Goal: Task Accomplishment & Management: Manage account settings

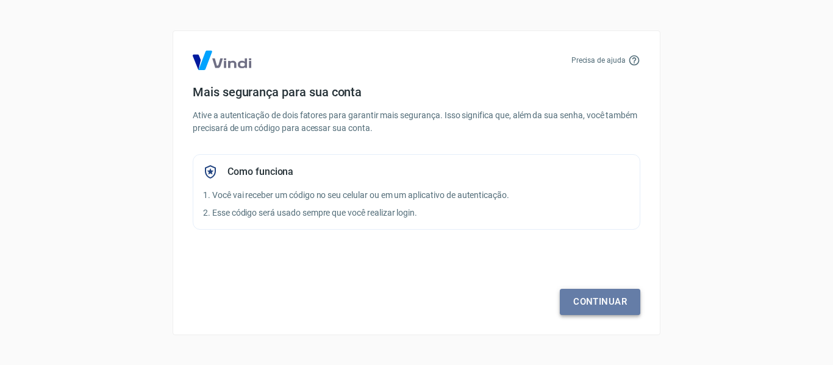
click at [607, 292] on link "Continuar" at bounding box center [600, 302] width 80 height 26
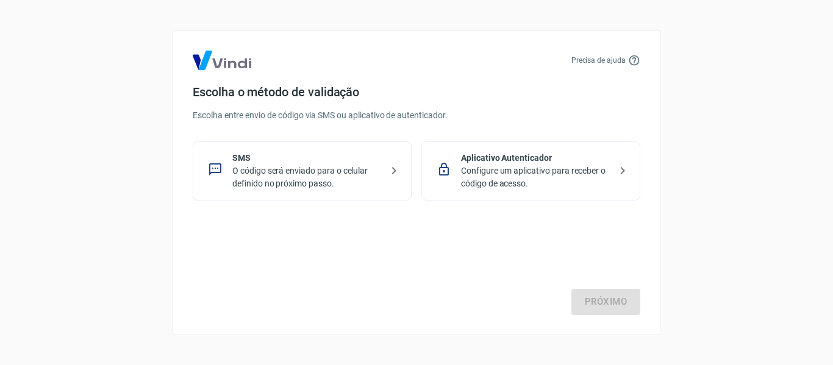
click at [355, 172] on p "O código será enviado para o celular definido no próximo passo." at bounding box center [306, 178] width 149 height 26
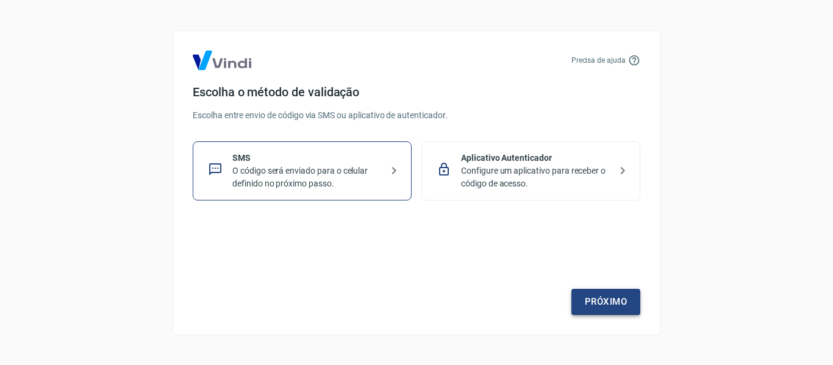
click at [593, 295] on link "Próximo" at bounding box center [605, 302] width 69 height 26
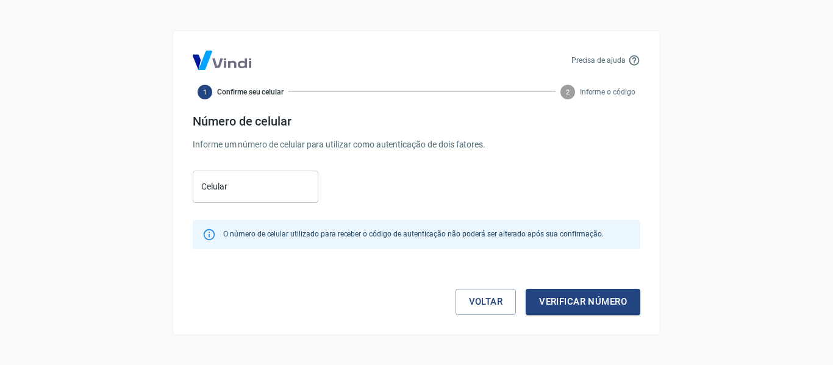
click at [255, 137] on div "Número de celular Informe um número de celular para utilizar como autenticação …" at bounding box center [416, 132] width 447 height 37
click at [267, 190] on input "Celular" at bounding box center [256, 187] width 126 height 32
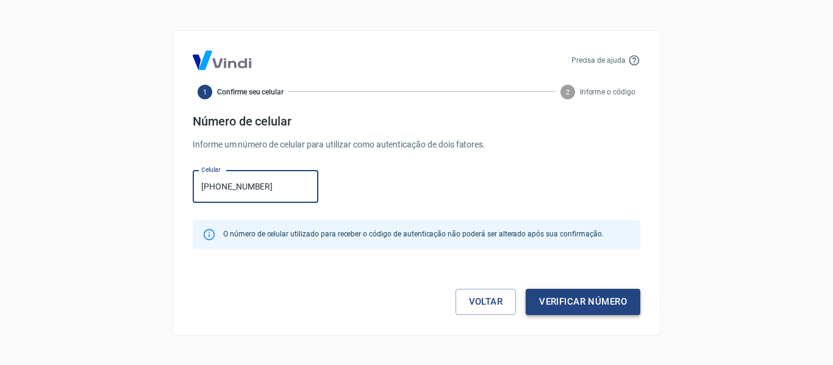
type input "(11) 95482-5963"
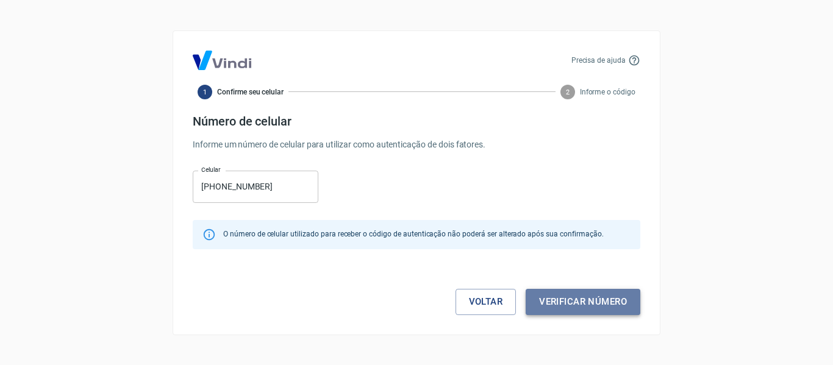
click at [564, 296] on button "Verificar número" at bounding box center [582, 302] width 115 height 26
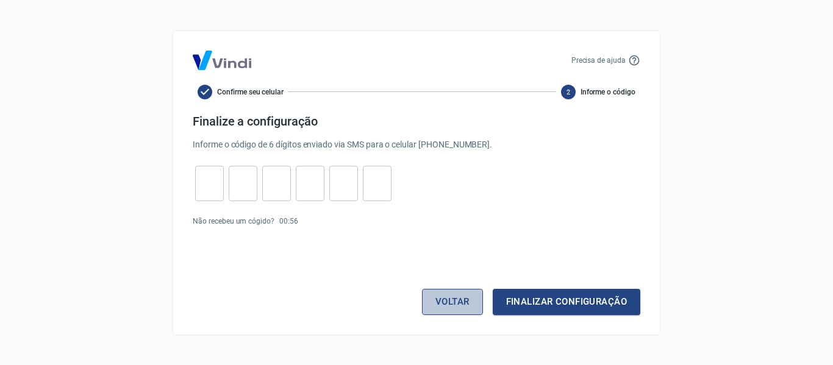
click at [471, 310] on button "Voltar" at bounding box center [452, 302] width 61 height 26
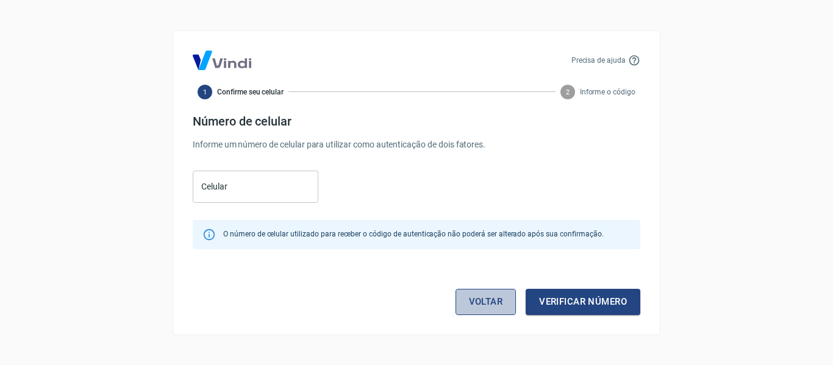
click at [466, 308] on link "Voltar" at bounding box center [485, 302] width 61 height 26
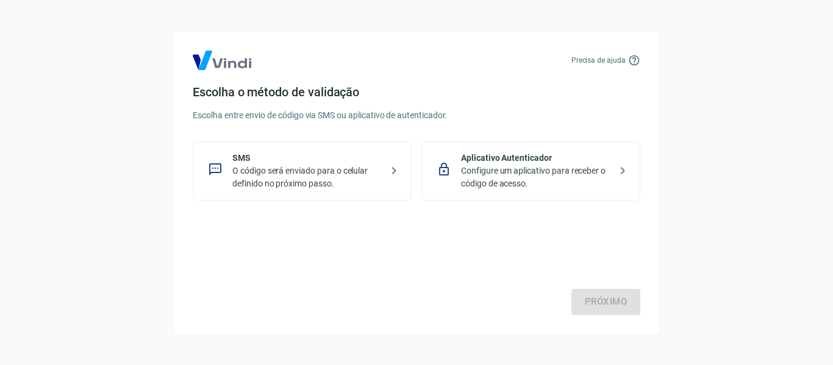
click at [483, 180] on p "Configure um aplicativo para receber o código de acesso." at bounding box center [535, 178] width 149 height 26
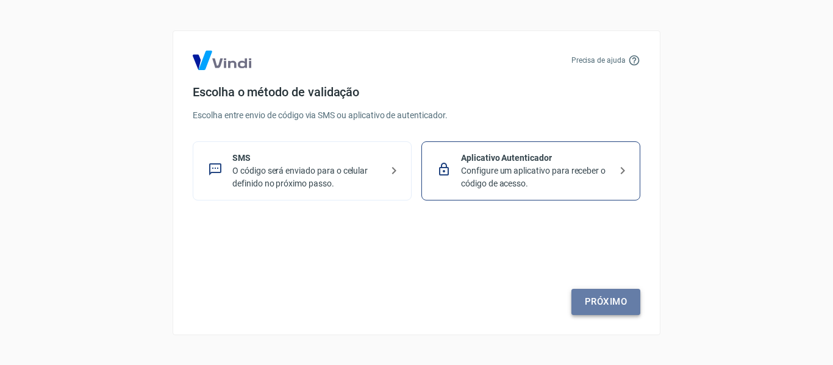
click at [603, 294] on link "Próximo" at bounding box center [605, 302] width 69 height 26
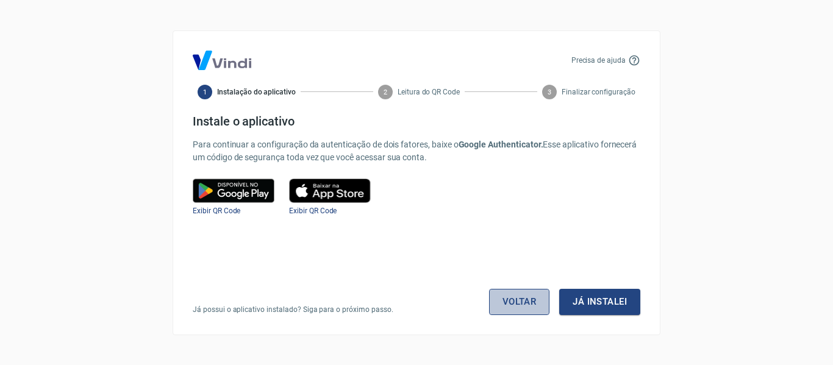
click at [507, 311] on link "Voltar" at bounding box center [519, 302] width 61 height 26
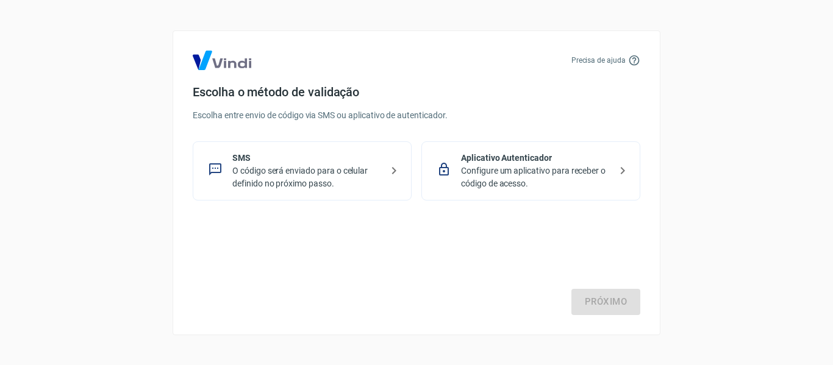
click at [370, 174] on p "O código será enviado para o celular definido no próximo passo." at bounding box center [306, 178] width 149 height 26
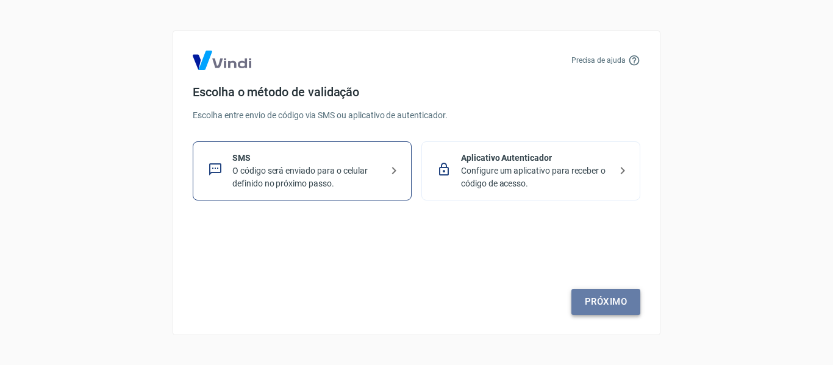
click at [628, 297] on link "Próximo" at bounding box center [605, 302] width 69 height 26
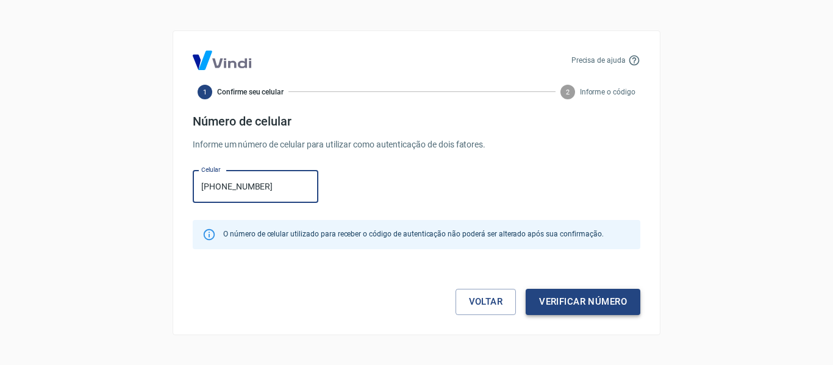
type input "(11) 95482-5963"
click at [564, 302] on button "Verificar número" at bounding box center [582, 302] width 115 height 26
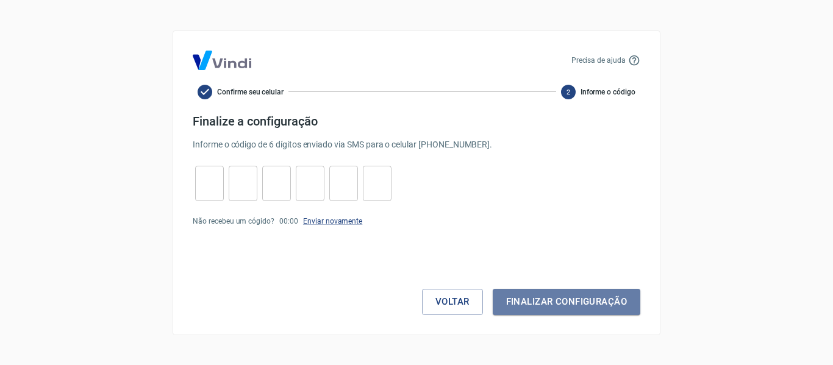
click at [564, 302] on button "Finalizar configuração" at bounding box center [567, 302] width 148 height 26
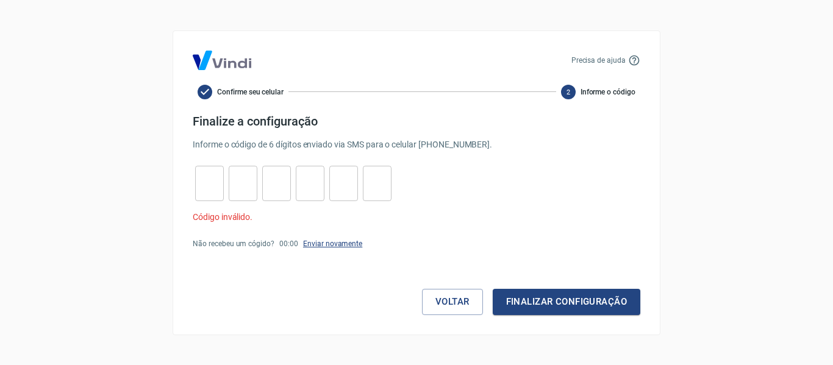
click at [319, 241] on link "Enviar novamente" at bounding box center [332, 244] width 59 height 9
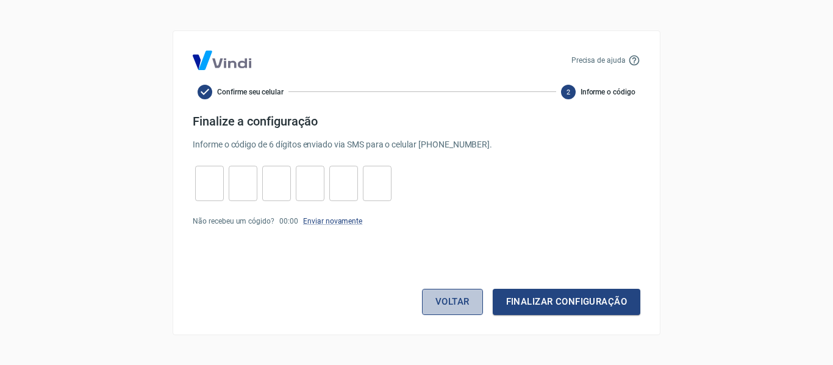
click at [451, 294] on button "Voltar" at bounding box center [452, 302] width 61 height 26
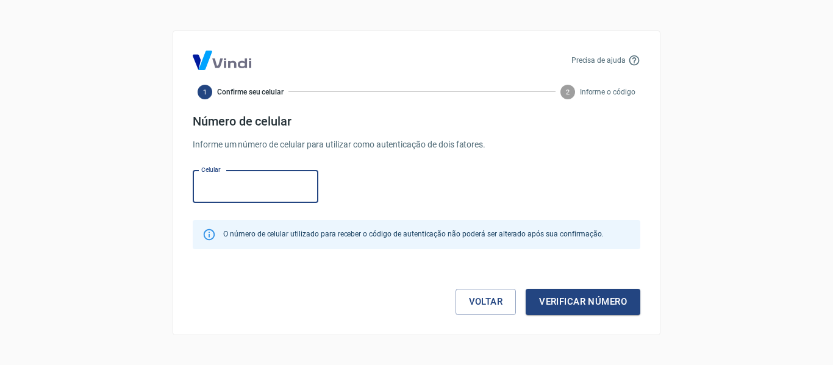
click at [451, 294] on div "Voltar Verificar número" at bounding box center [416, 289] width 447 height 51
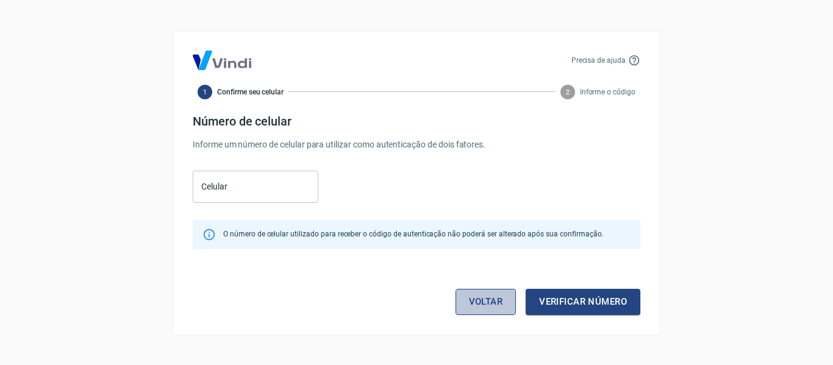
click at [500, 300] on link "Voltar" at bounding box center [485, 302] width 61 height 26
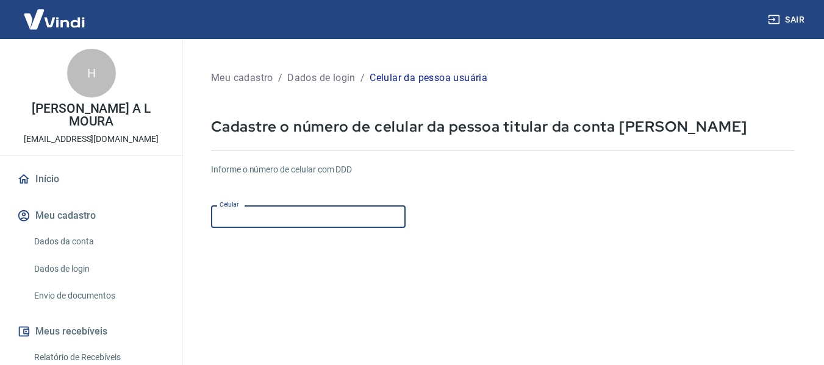
click at [363, 210] on input "Celular" at bounding box center [308, 216] width 194 height 23
type input "(11) 95482-5963"
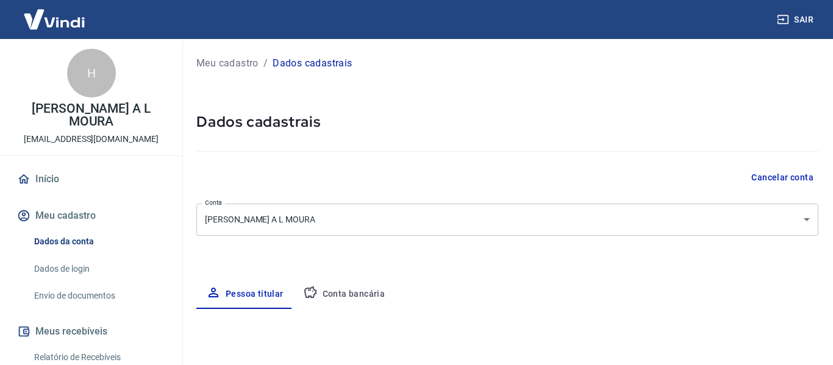
select select "SP"
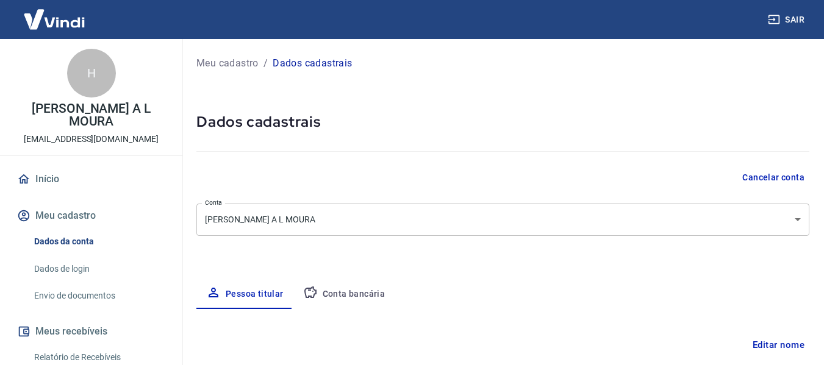
click at [504, 146] on div at bounding box center [502, 149] width 613 height 35
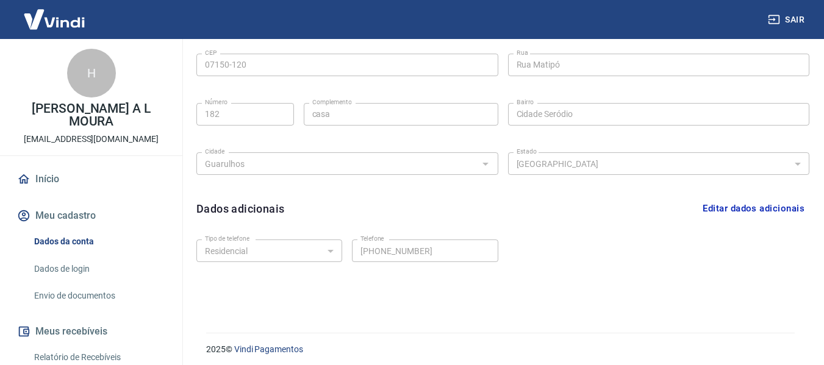
scroll to position [415, 0]
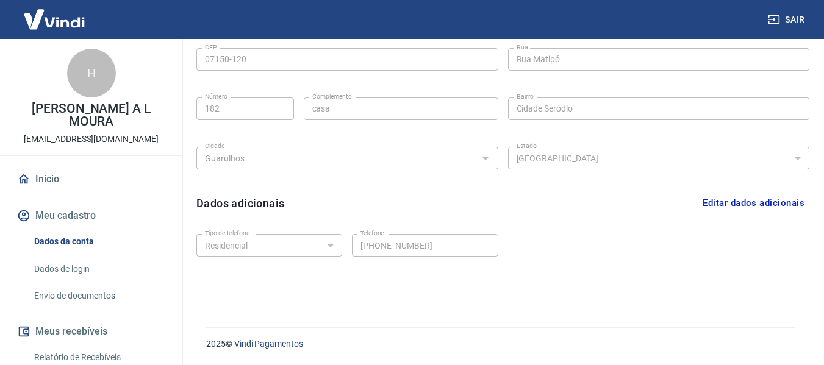
click at [597, 246] on div "Tipo de telefone Residencial Comercial Tipo de telefone Telefone (11) 9999-9999…" at bounding box center [502, 253] width 613 height 49
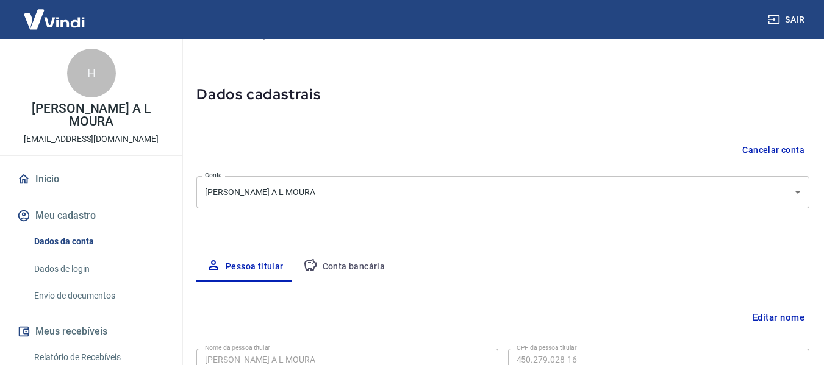
scroll to position [25, 0]
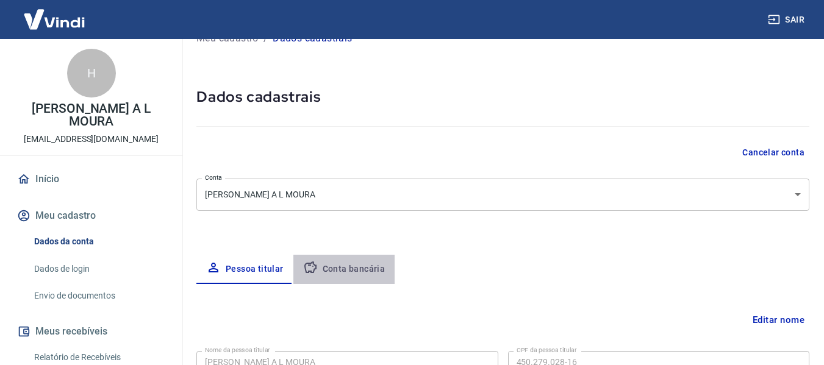
click at [357, 265] on button "Conta bancária" at bounding box center [344, 269] width 102 height 29
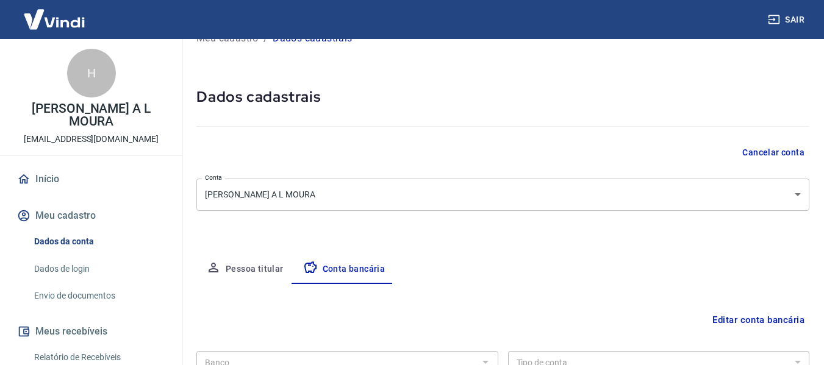
click at [506, 233] on div "Meu cadastro / Dados cadastrais Dados cadastrais Cancelar conta Conta HENRIQUE …" at bounding box center [503, 246] width 642 height 464
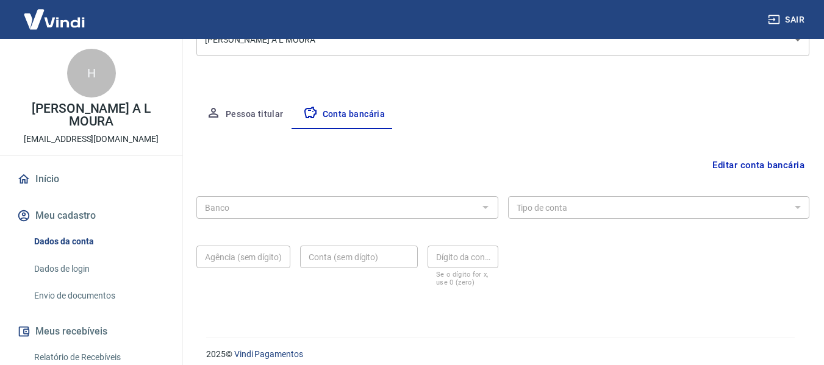
scroll to position [190, 0]
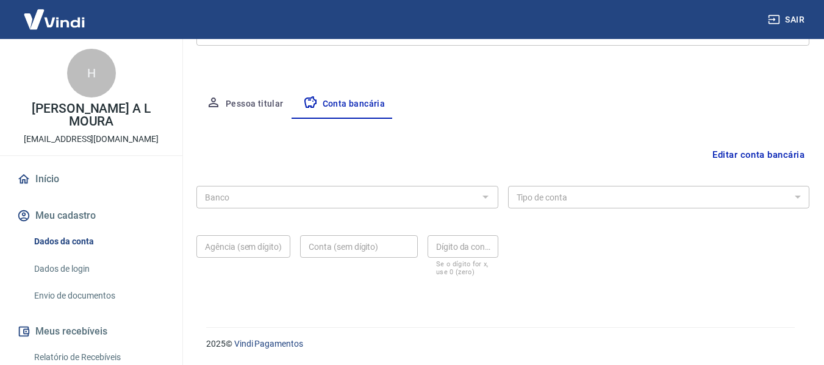
click at [487, 199] on div at bounding box center [485, 196] width 16 height 17
click at [761, 160] on button "Editar conta bancária" at bounding box center [758, 154] width 102 height 23
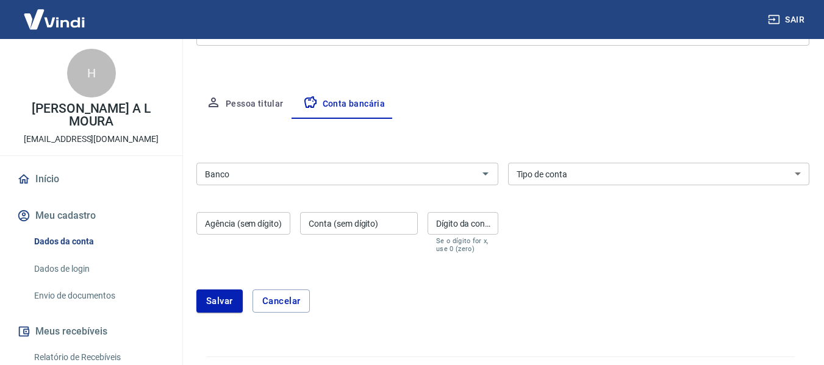
click at [395, 177] on input "Banco" at bounding box center [337, 173] width 274 height 15
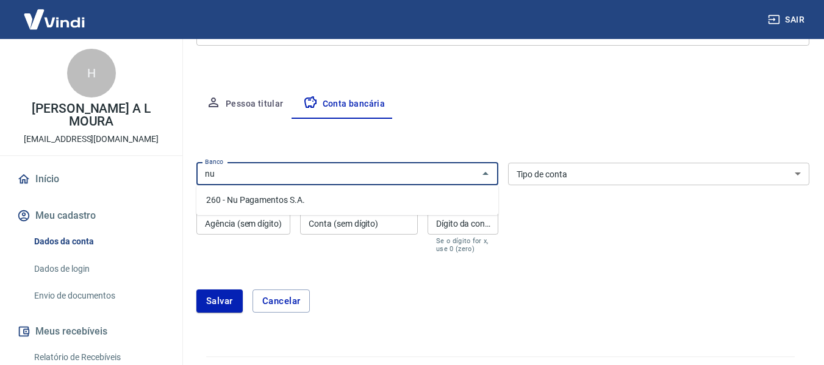
click at [377, 199] on li "260 - Nu Pagamentos S.A." at bounding box center [347, 200] width 302 height 20
type input "260 - Nu Pagamentos S.A."
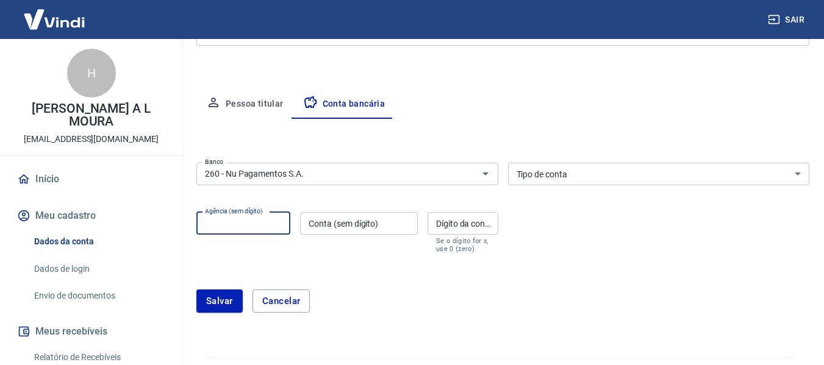
click at [269, 224] on input "Agência (sem dígito)" at bounding box center [243, 223] width 94 height 23
type input "0001"
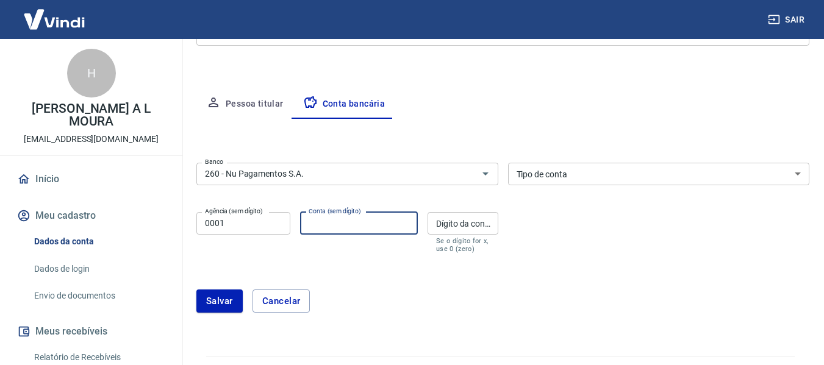
click at [308, 232] on input "Conta (sem dígito)" at bounding box center [359, 223] width 118 height 23
type input "993664358"
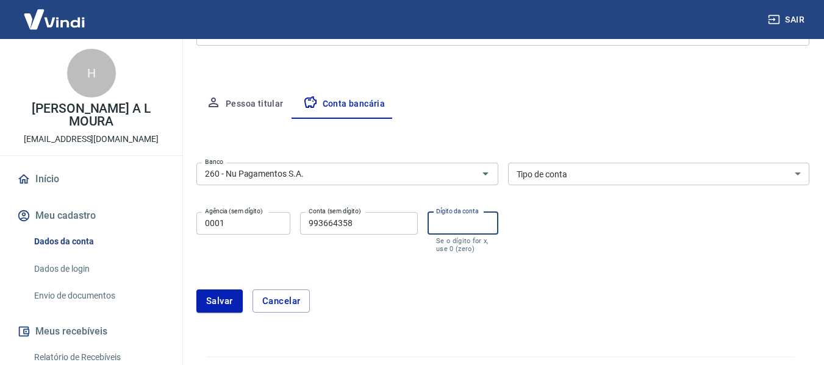
click at [454, 215] on div "Dígito da conta Dígito da conta Se o dígito for x, use 0 (zero)" at bounding box center [462, 232] width 71 height 41
type input "3"
click at [221, 296] on button "Salvar" at bounding box center [219, 301] width 46 height 23
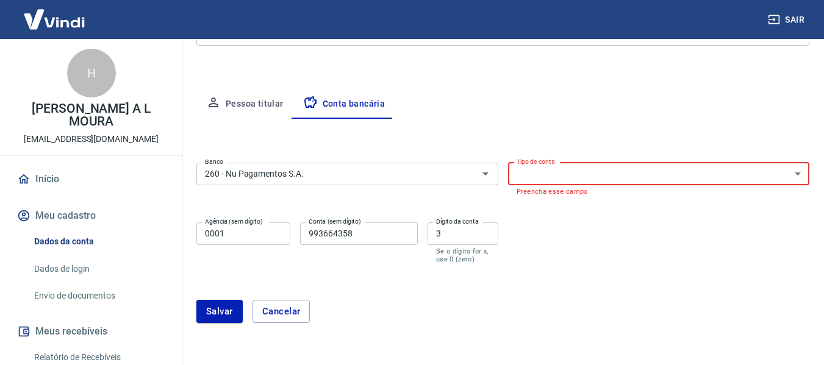
click at [579, 174] on select "Conta Corrente Conta Poupança" at bounding box center [659, 174] width 302 height 23
select select "1"
click at [508, 163] on select "Conta Corrente Conta Poupança" at bounding box center [659, 174] width 302 height 23
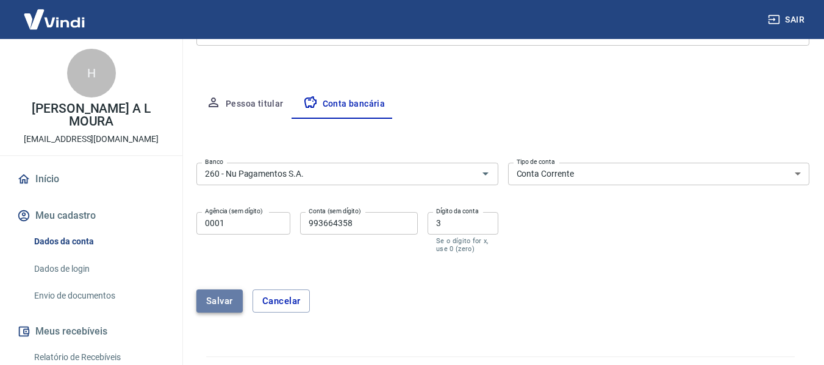
click at [218, 296] on button "Salvar" at bounding box center [219, 301] width 46 height 23
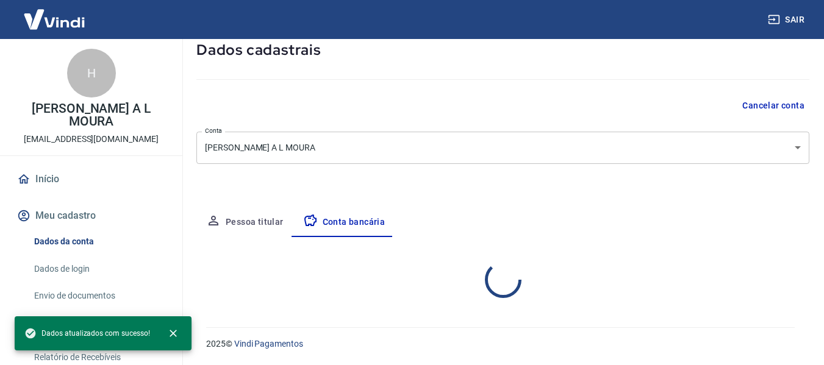
select select "1"
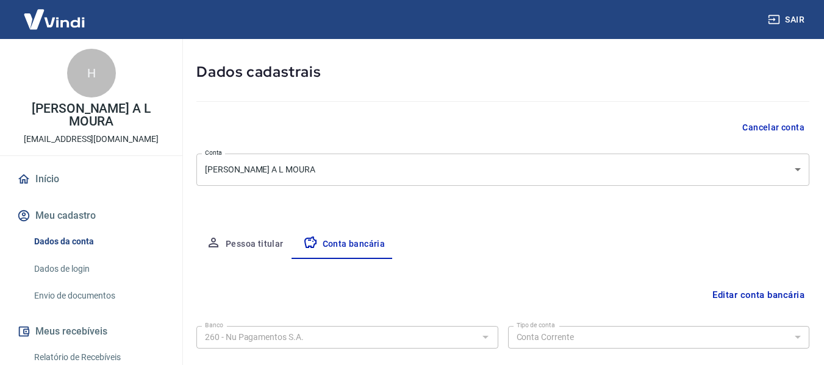
scroll to position [0, 0]
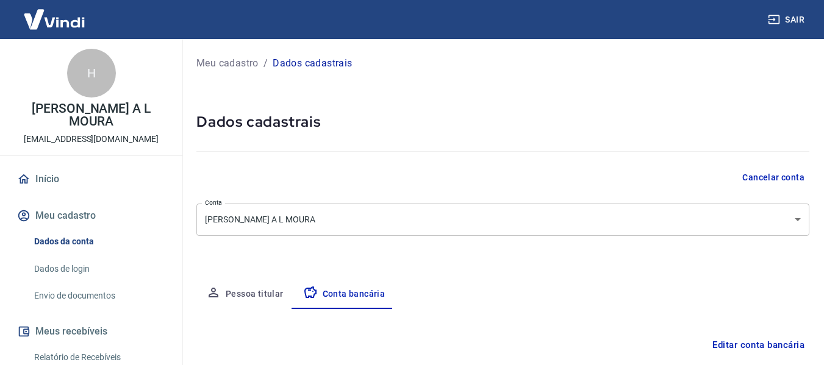
click at [105, 203] on button "Meu cadastro" at bounding box center [91, 215] width 153 height 27
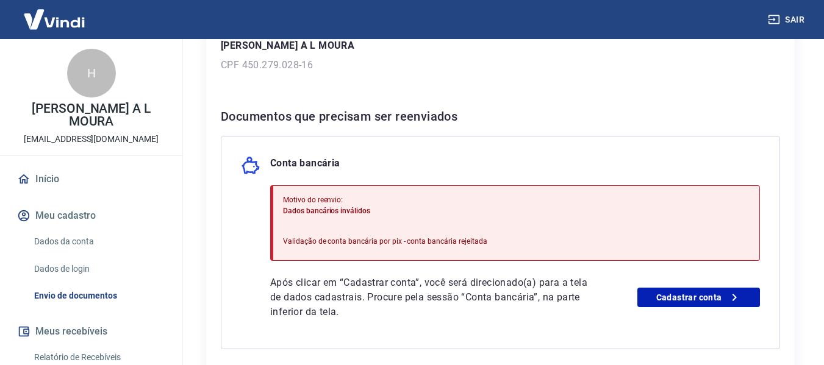
scroll to position [212, 0]
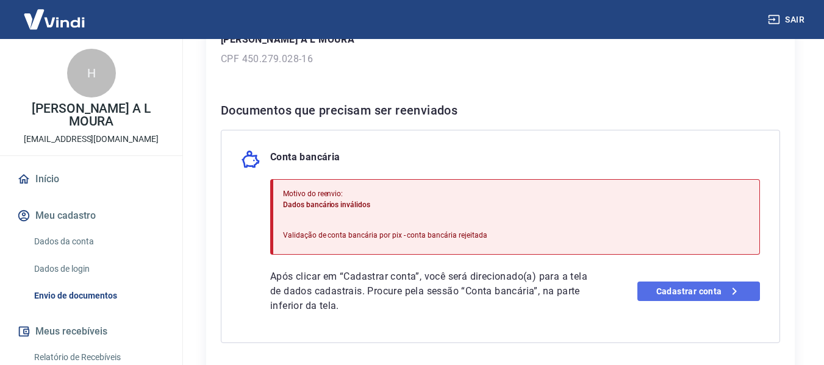
click at [681, 293] on link "Cadastrar conta" at bounding box center [698, 292] width 123 height 20
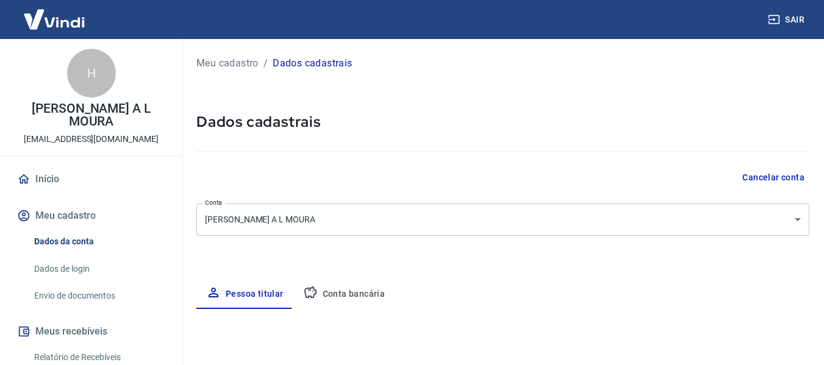
select select "SP"
click at [695, 140] on div at bounding box center [502, 149] width 613 height 35
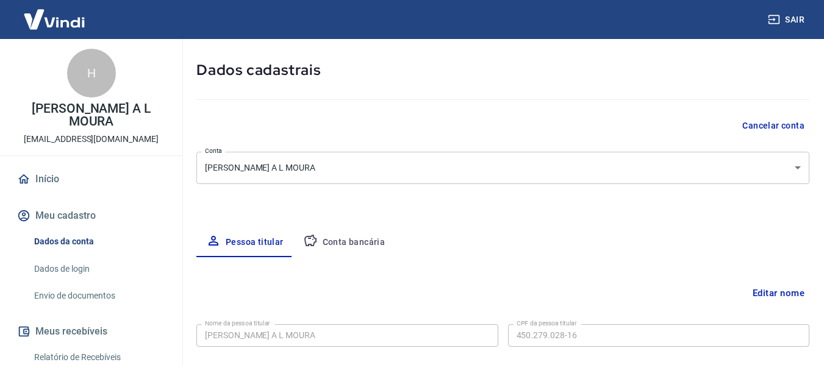
scroll to position [49, 0]
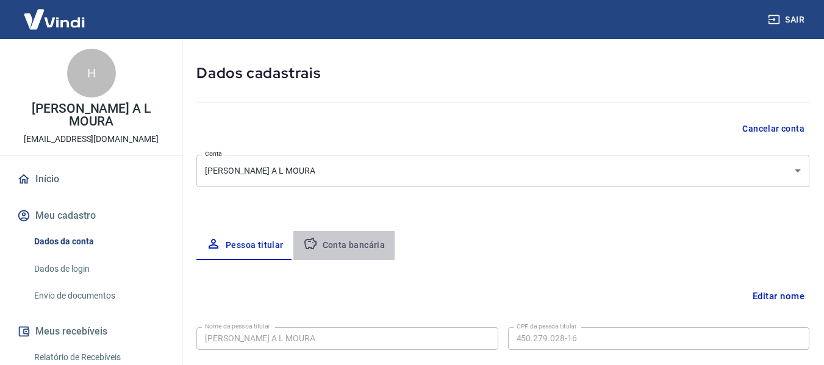
click at [375, 241] on button "Conta bancária" at bounding box center [344, 245] width 102 height 29
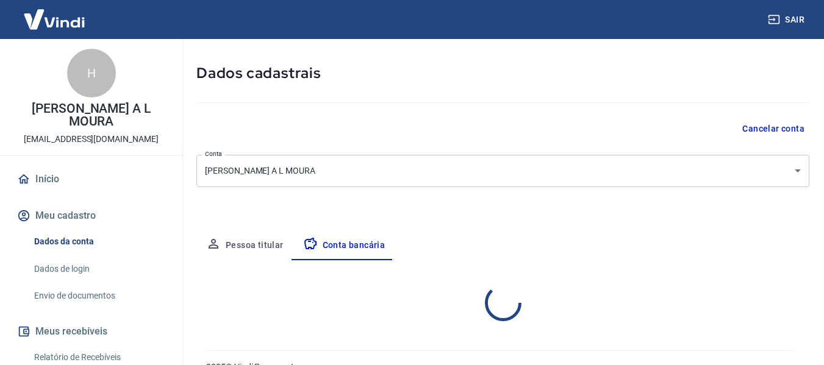
select select "1"
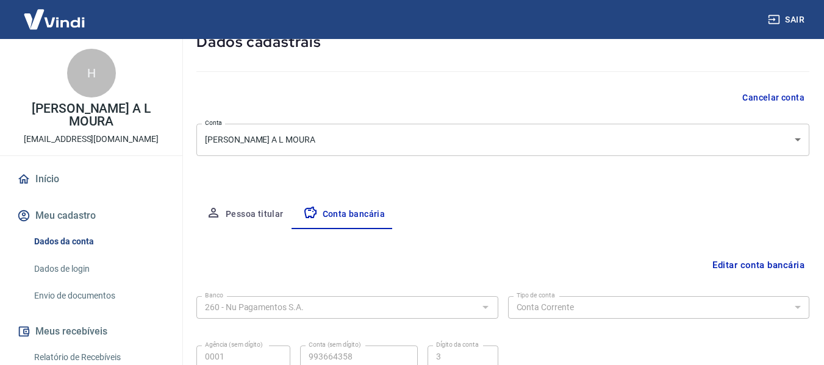
scroll to position [68, 0]
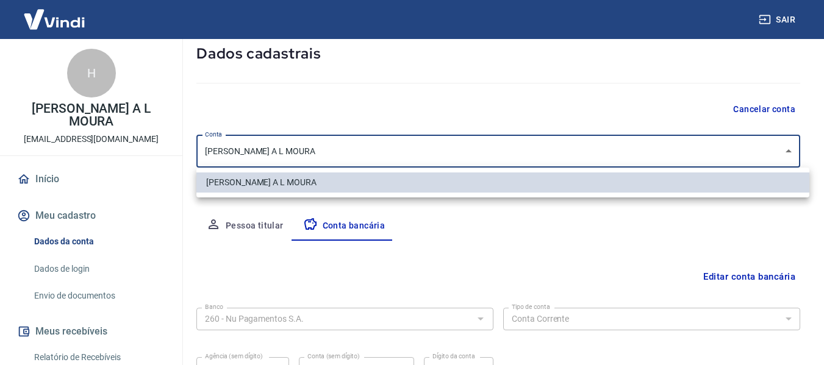
click at [560, 150] on body "Sair H HENRIQUE A L MOURA rickyamaral6@gmail.com Início Meu cadastro Dados da c…" at bounding box center [412, 114] width 824 height 365
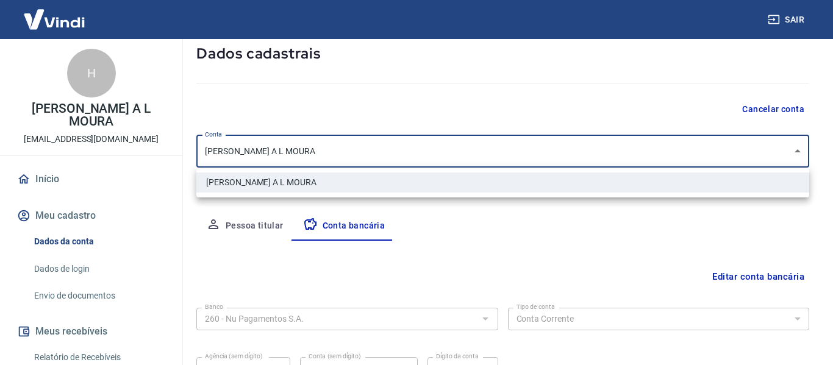
click at [560, 150] on div at bounding box center [416, 182] width 833 height 365
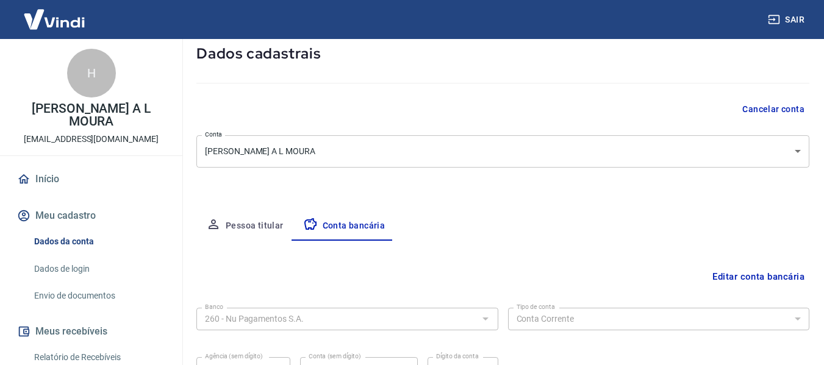
click at [650, 230] on div "Pessoa titular Conta bancária" at bounding box center [502, 226] width 613 height 29
click at [258, 222] on button "Pessoa titular" at bounding box center [244, 226] width 97 height 29
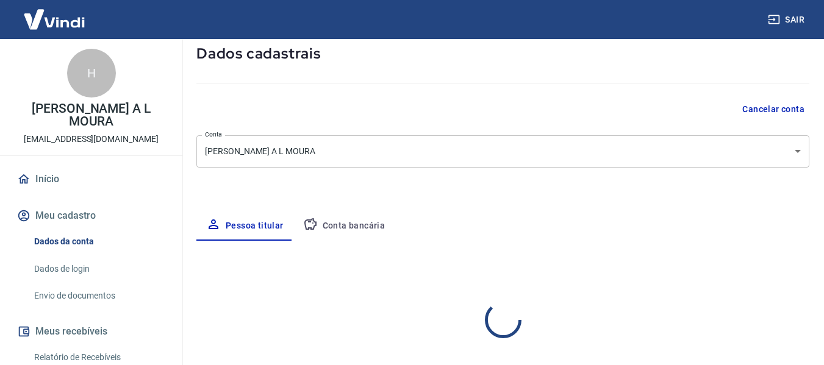
select select "SP"
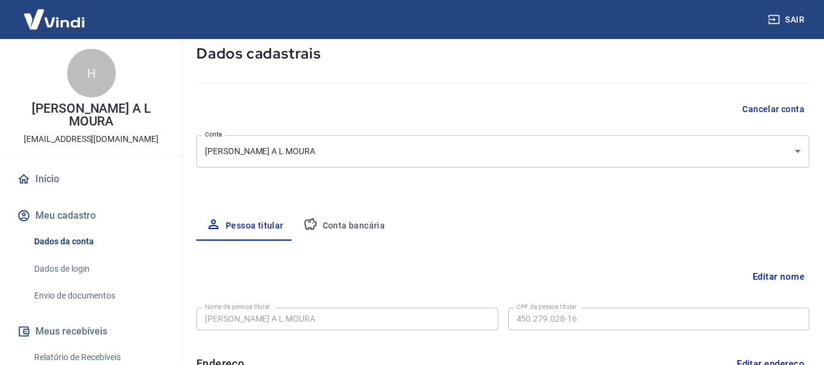
click at [466, 204] on div "Meu cadastro / Dados cadastrais Dados cadastrais Cancelar conta Conta HENRIQUE …" at bounding box center [503, 315] width 642 height 689
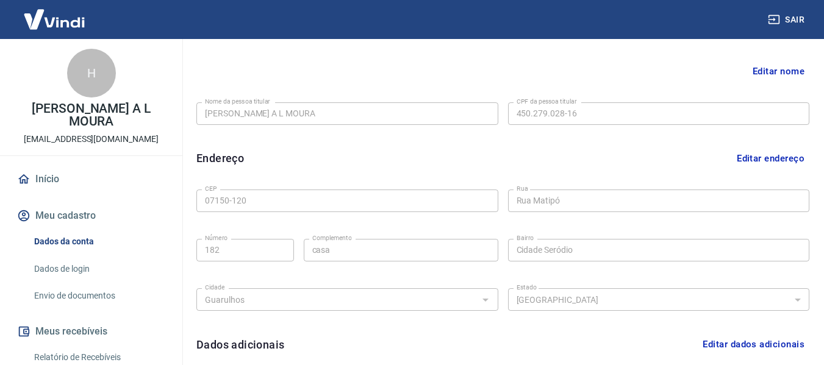
scroll to position [239, 0]
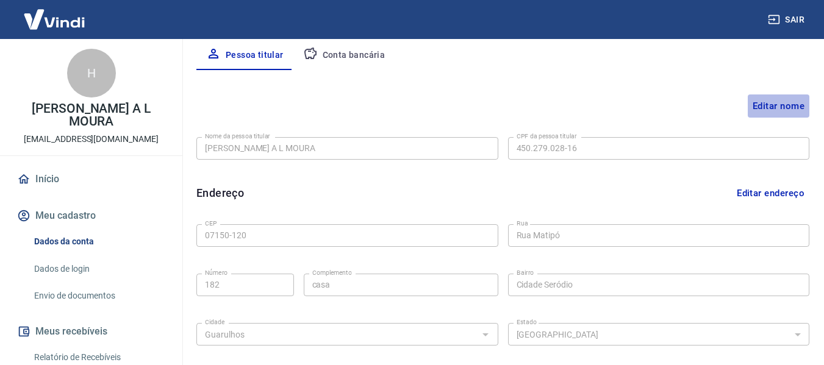
click at [772, 101] on button "Editar nome" at bounding box center [778, 105] width 62 height 23
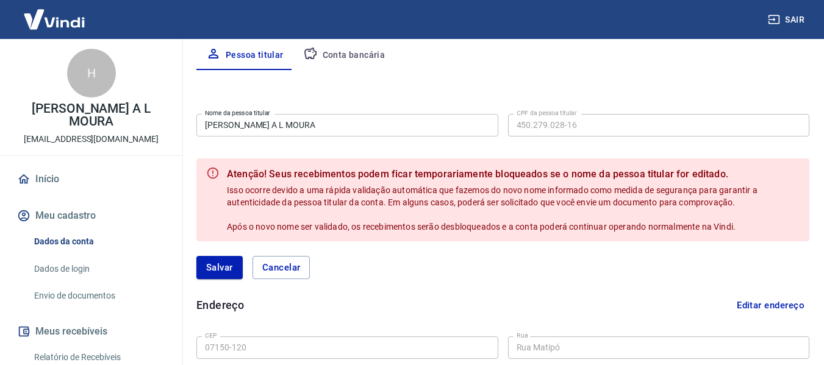
click at [772, 101] on div "Editar nome Nome da pessoa titular HENRIQUE A L MOURA Nome da pessoa titular CP…" at bounding box center [502, 328] width 613 height 517
click at [346, 59] on button "Conta bancária" at bounding box center [344, 55] width 102 height 29
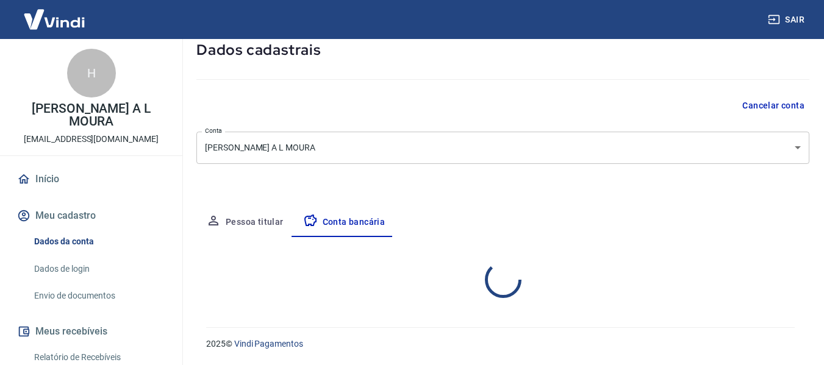
scroll to position [190, 0]
select select "1"
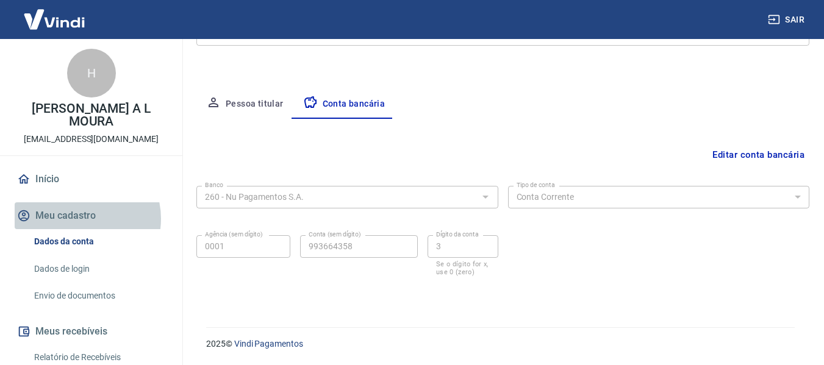
click at [78, 206] on button "Meu cadastro" at bounding box center [91, 215] width 153 height 27
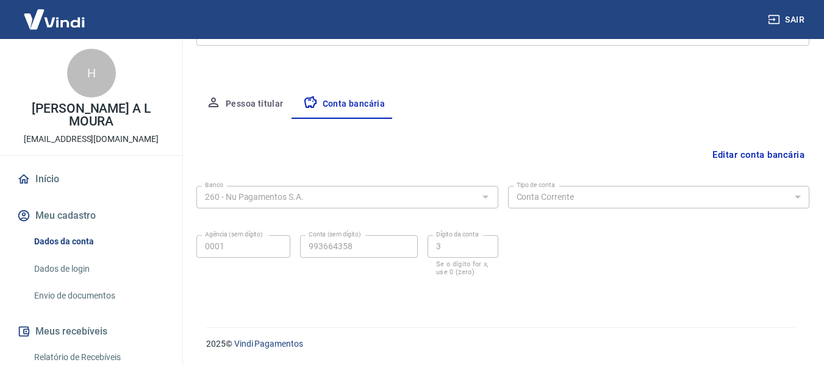
click at [594, 138] on div "Editar conta bancária Banco 260 - Nu Pagamentos S.A. Banco Tipo de conta Conta …" at bounding box center [502, 208] width 613 height 179
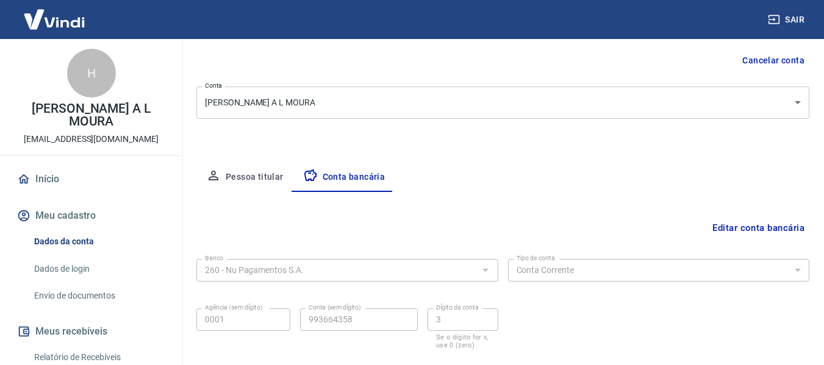
scroll to position [141, 0]
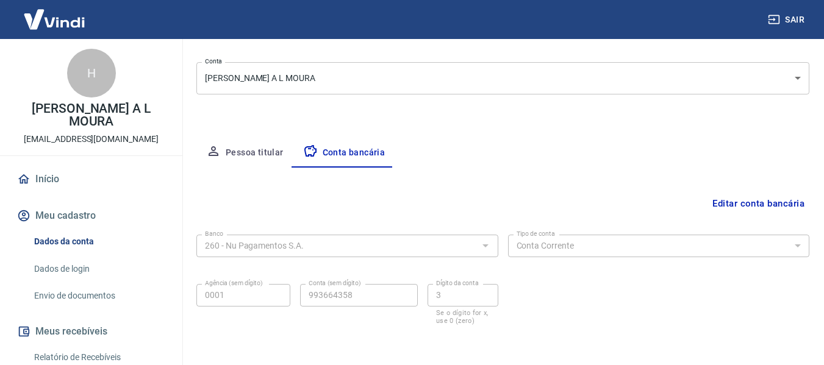
click at [544, 194] on div "Editar conta bancária" at bounding box center [502, 203] width 613 height 23
click at [284, 113] on div "Meu cadastro / Dados cadastrais Dados cadastrais Cancelar conta Conta HENRIQUE …" at bounding box center [503, 130] width 642 height 464
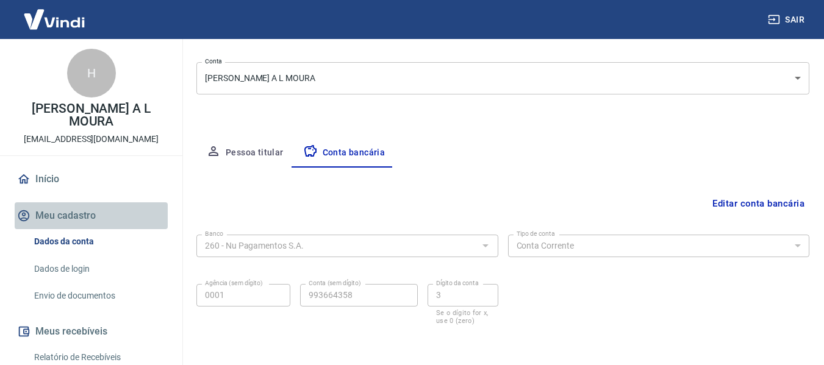
click at [100, 202] on button "Meu cadastro" at bounding box center [91, 215] width 153 height 27
click at [127, 202] on button "Meu cadastro" at bounding box center [91, 215] width 153 height 27
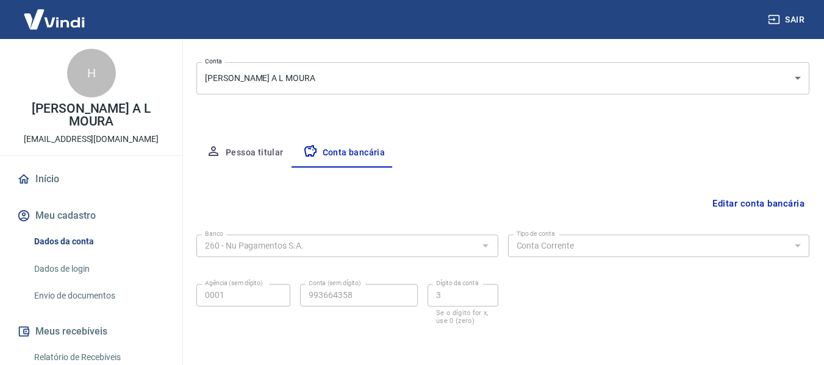
click at [107, 229] on link "Dados da conta" at bounding box center [98, 241] width 138 height 25
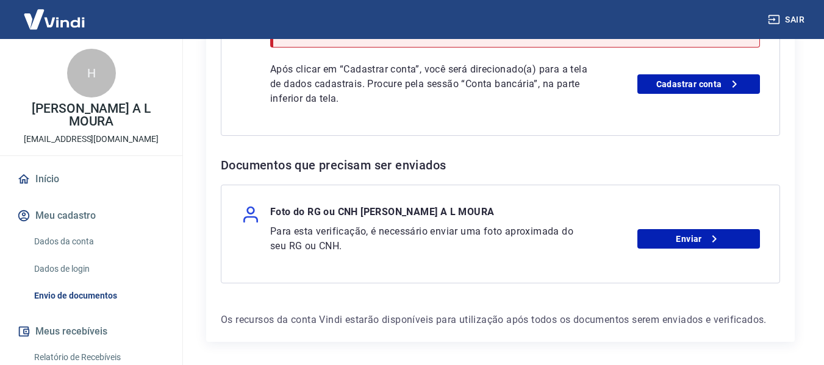
scroll to position [463, 0]
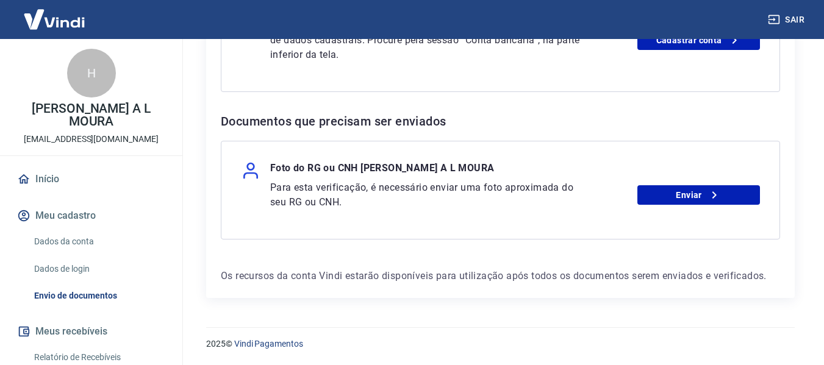
drag, startPoint x: 832, startPoint y: 260, endPoint x: 414, endPoint y: 232, distance: 418.4
click at [414, 232] on div "Foto do RG ou CNH [PERSON_NAME] A L MOURA Para esta verificação, é necessário e…" at bounding box center [500, 190] width 559 height 99
click at [647, 202] on link "Enviar" at bounding box center [698, 195] width 123 height 20
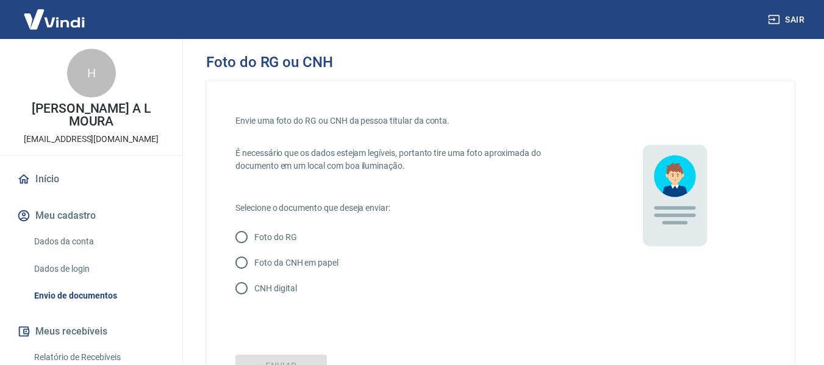
click at [436, 236] on label "Foto do RG" at bounding box center [401, 237] width 344 height 26
click at [254, 236] on input "Foto do RG" at bounding box center [242, 237] width 26 height 26
radio input "true"
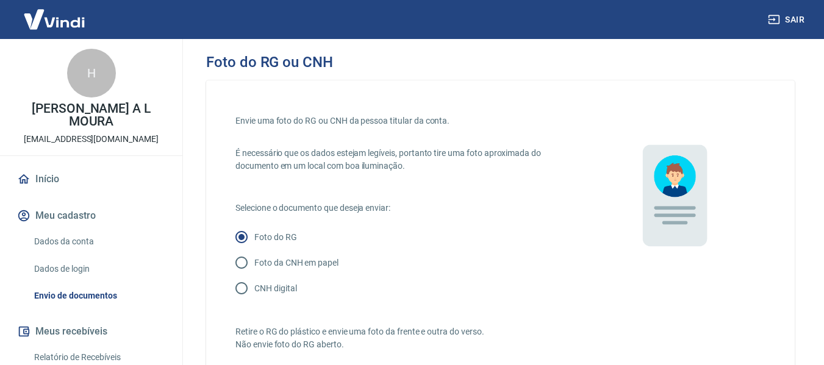
drag, startPoint x: 546, startPoint y: 220, endPoint x: 550, endPoint y: 236, distance: 16.4
click at [550, 236] on div "Envie uma foto do RG ou CNH da pessoa titular da conta. É necessário que os dad…" at bounding box center [408, 307] width 347 height 394
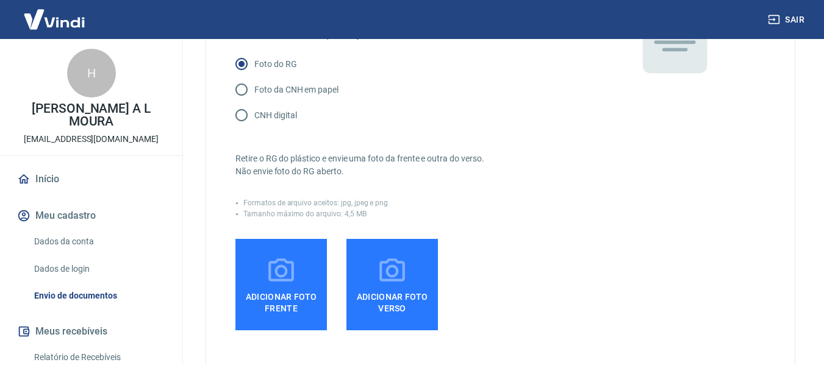
scroll to position [219, 0]
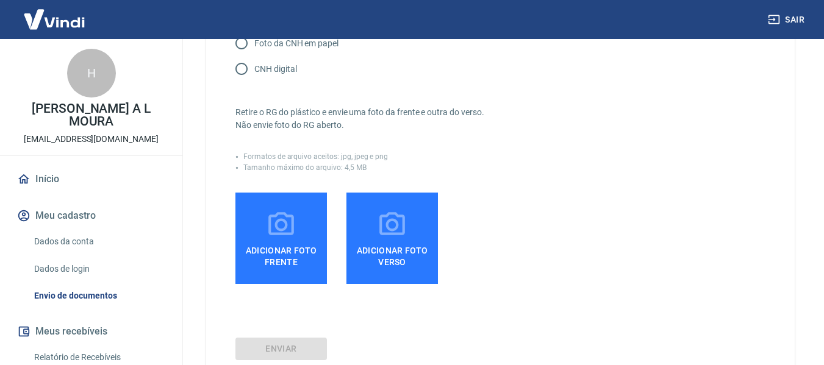
click at [525, 191] on div "Retire o RG do plástico e envie uma foto da frente e outra do verso. Não envie …" at bounding box center [408, 183] width 347 height 202
click at [783, 17] on button "Sair" at bounding box center [787, 20] width 44 height 23
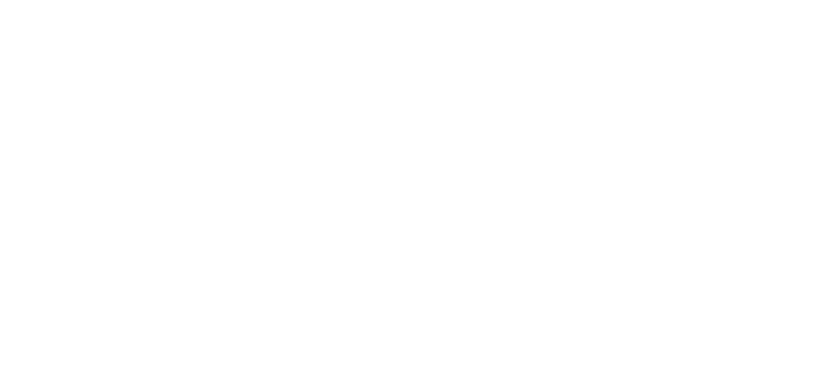
scroll to position [0, 0]
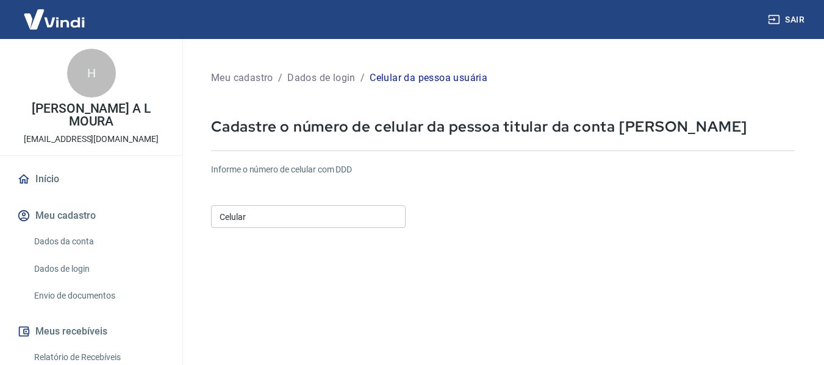
click at [380, 216] on input "Celular" at bounding box center [308, 216] width 194 height 23
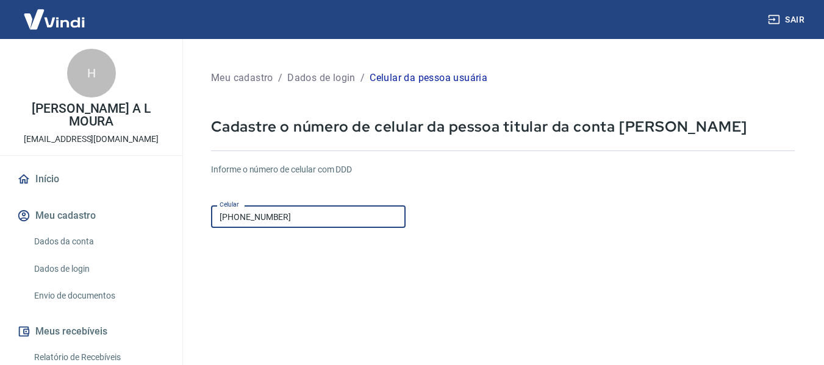
type input "[PHONE_NUMBER]"
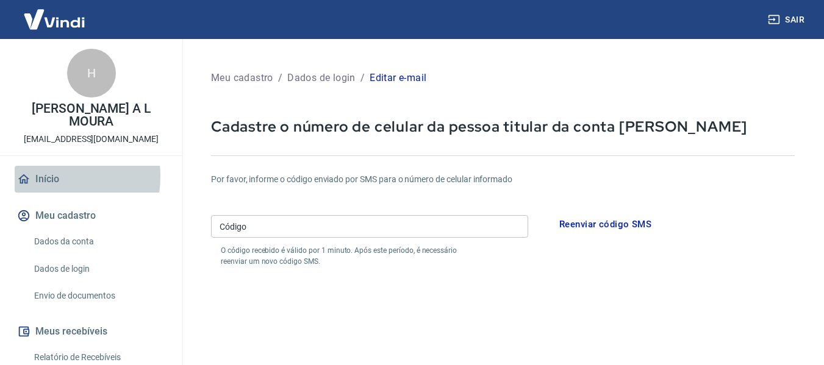
click at [42, 166] on link "Início" at bounding box center [91, 179] width 153 height 27
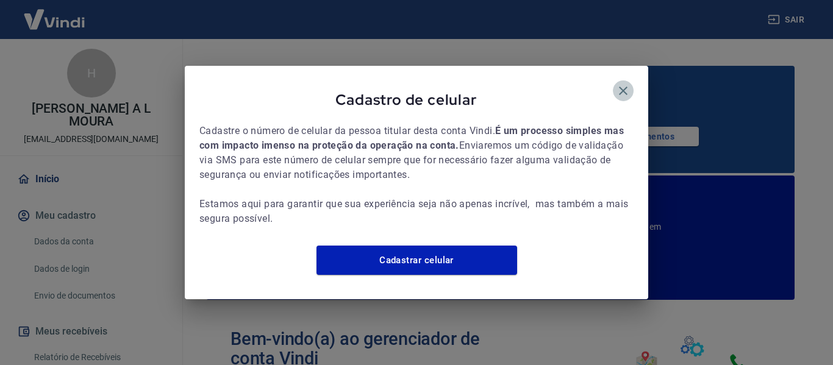
click at [620, 87] on icon "button" at bounding box center [623, 91] width 9 height 9
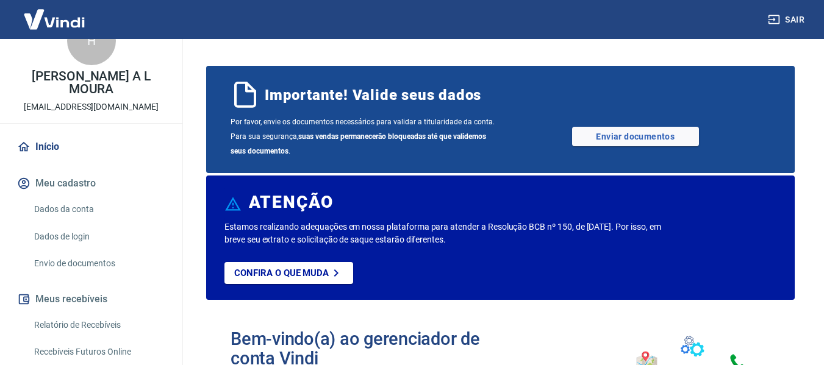
scroll to position [4, 0]
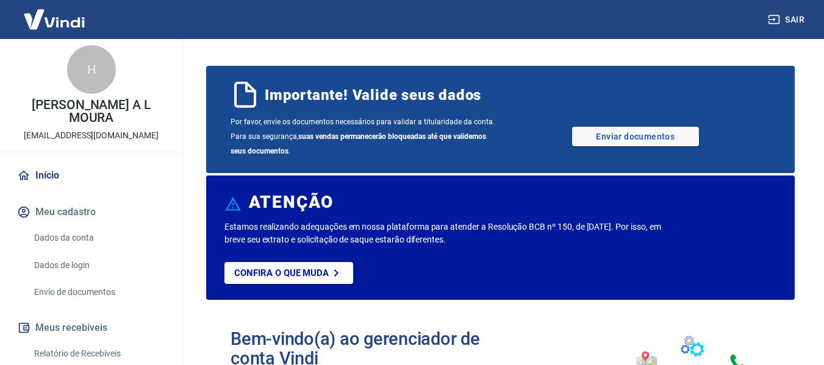
click at [715, 90] on div "Importante! Valide seus dados" at bounding box center [499, 94] width 539 height 29
click at [108, 97] on div "H HENRIQUE A L MOURA rickyamaral6@gmail.com" at bounding box center [91, 93] width 182 height 116
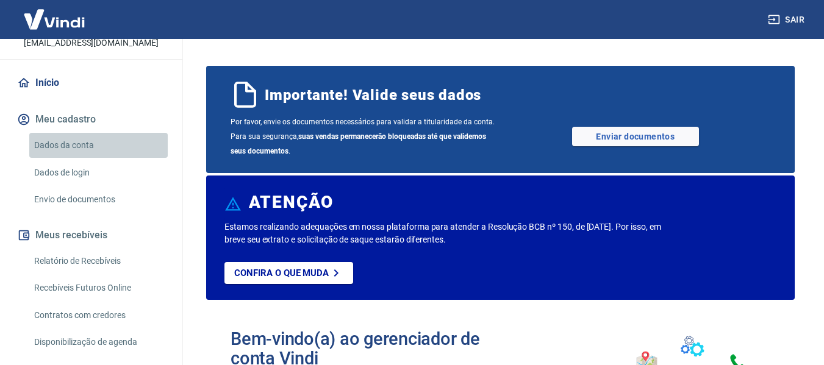
click at [118, 137] on link "Dados da conta" at bounding box center [98, 145] width 138 height 25
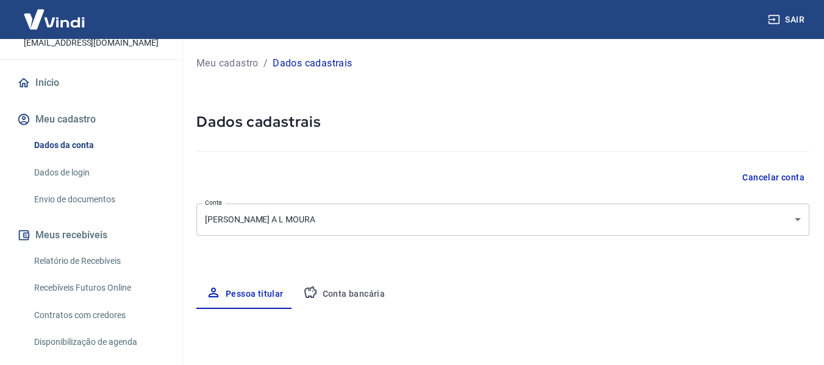
select select "SP"
type input "450.279.028-16"
click at [408, 181] on div "Cancelar conta" at bounding box center [502, 177] width 613 height 23
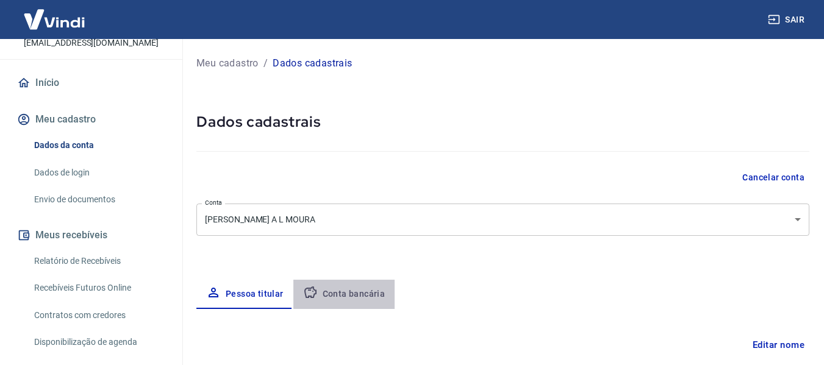
click at [368, 290] on button "Conta bancária" at bounding box center [344, 294] width 102 height 29
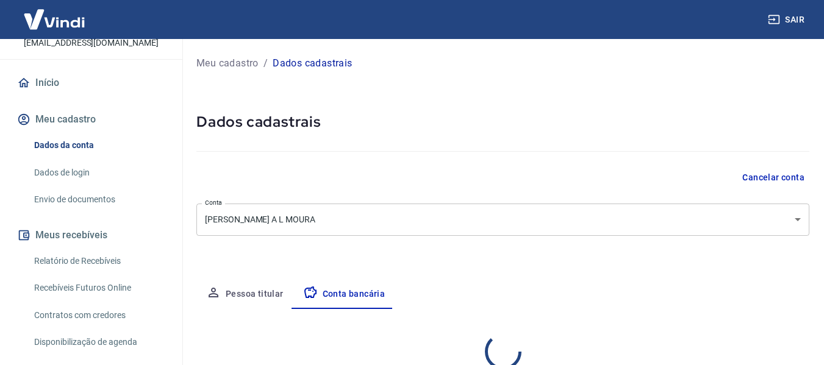
select select "1"
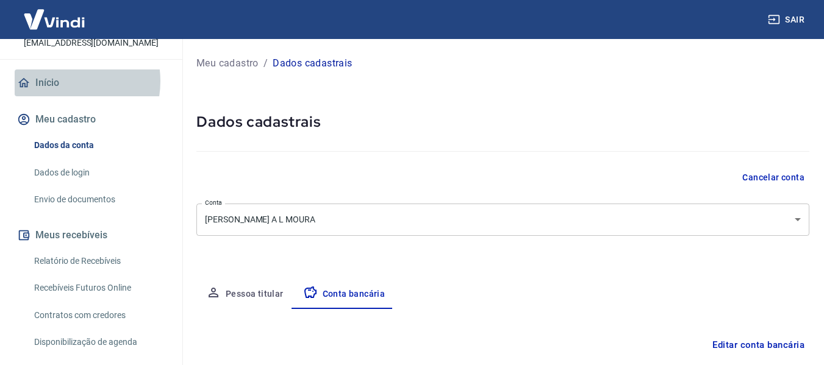
click at [61, 69] on link "Início" at bounding box center [91, 82] width 153 height 27
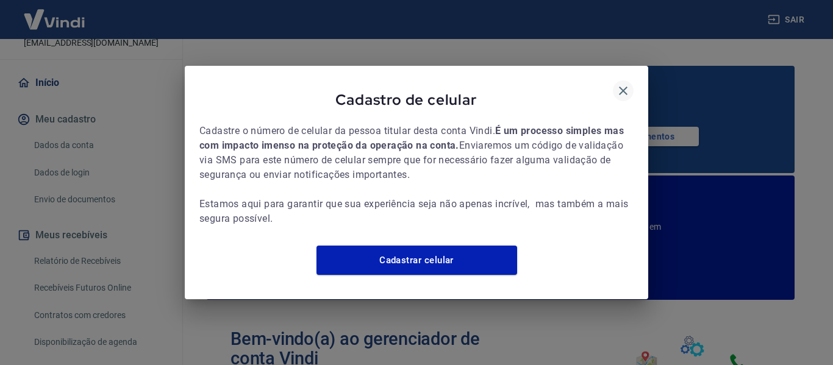
click at [622, 89] on icon "button" at bounding box center [623, 91] width 15 height 15
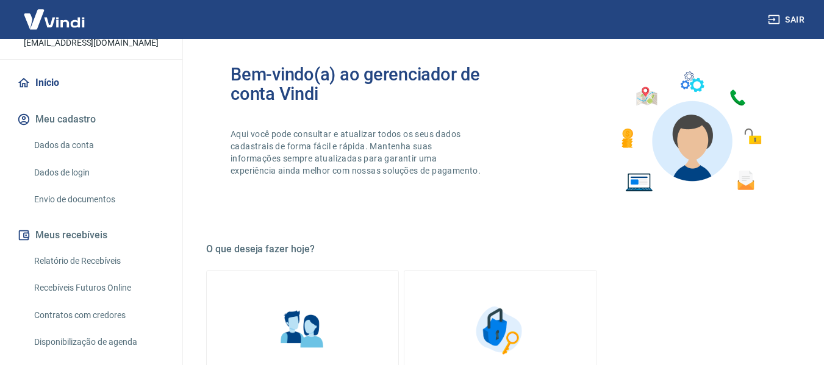
scroll to position [30, 0]
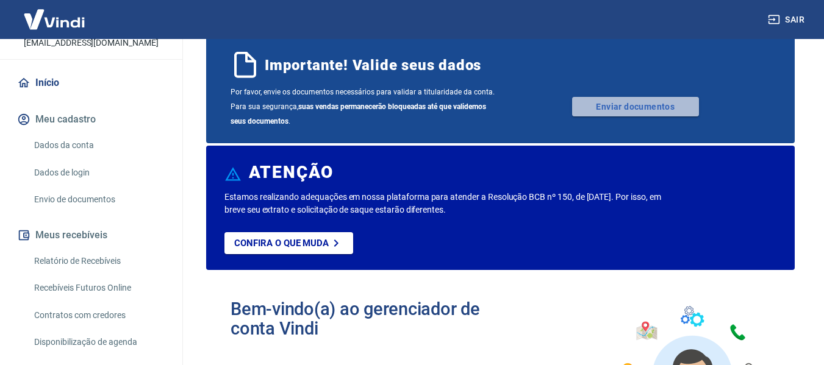
click at [689, 98] on link "Enviar documentos" at bounding box center [635, 107] width 127 height 20
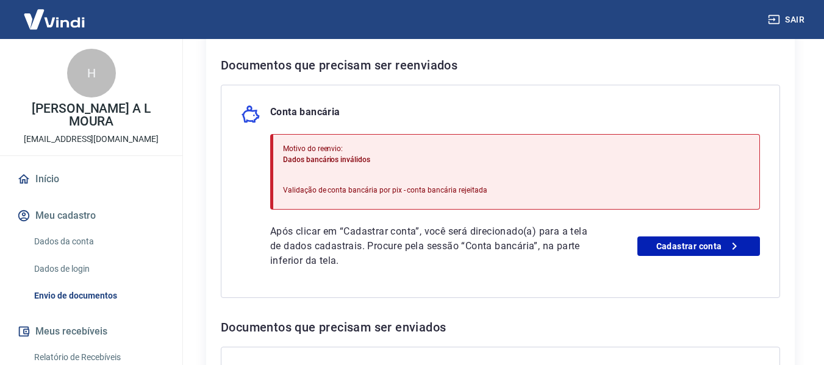
scroll to position [244, 0]
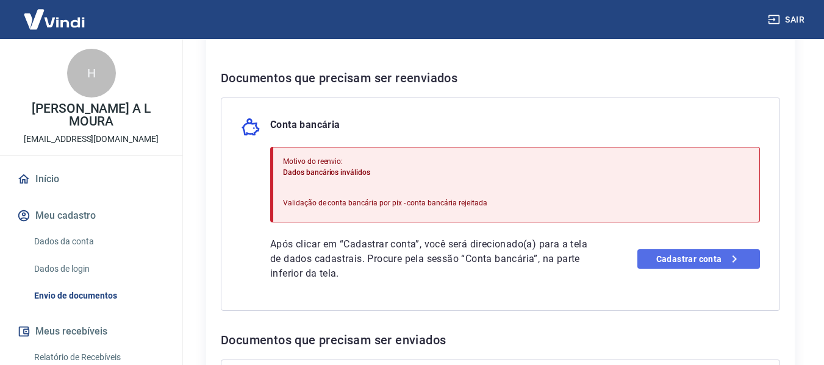
click at [711, 255] on link "Cadastrar conta" at bounding box center [698, 259] width 123 height 20
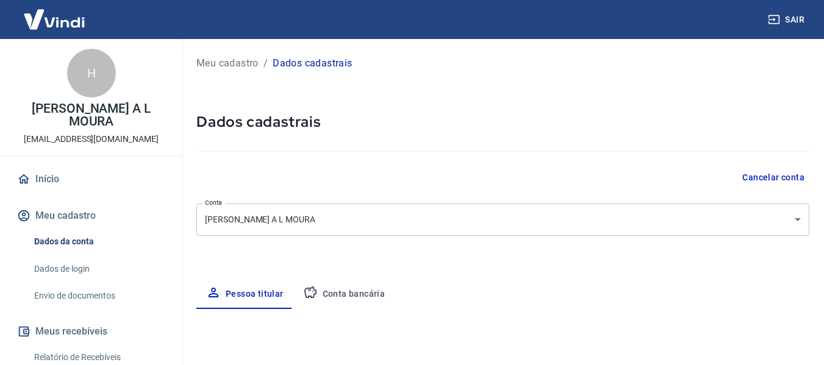
select select "SP"
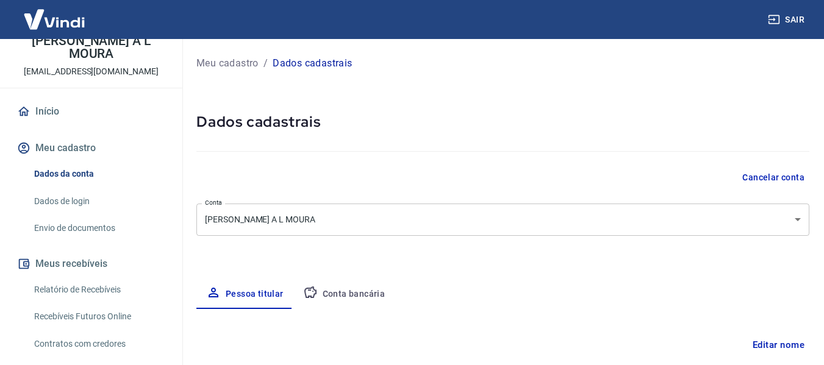
scroll to position [97, 0]
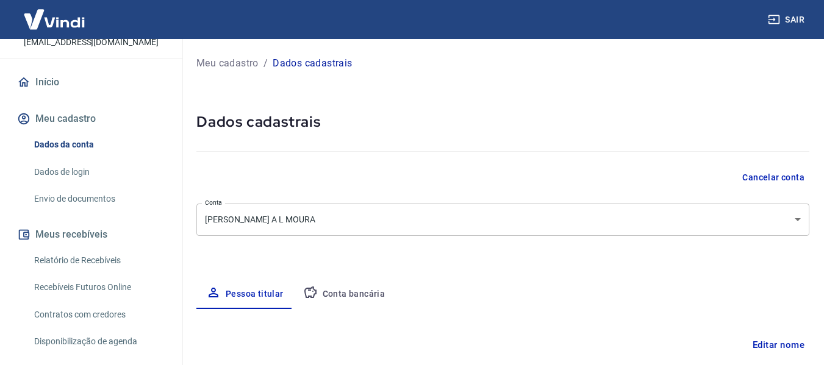
drag, startPoint x: 183, startPoint y: 246, endPoint x: 183, endPoint y: 329, distance: 83.5
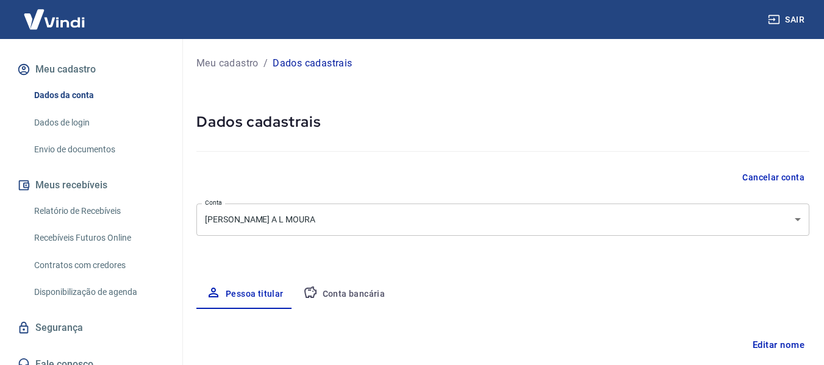
scroll to position [0, 0]
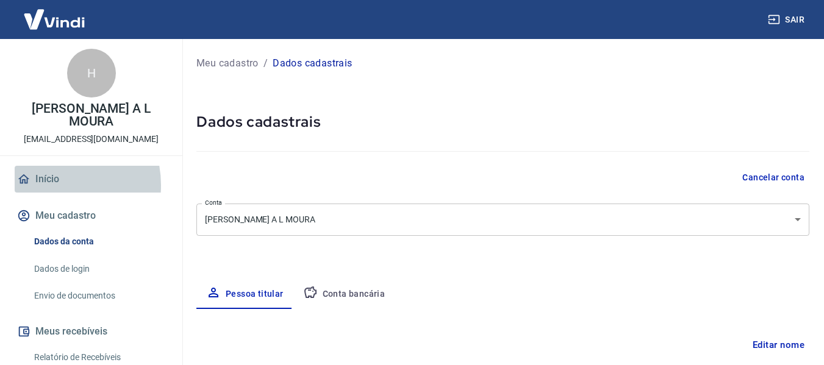
click at [48, 173] on link "Início" at bounding box center [91, 179] width 153 height 27
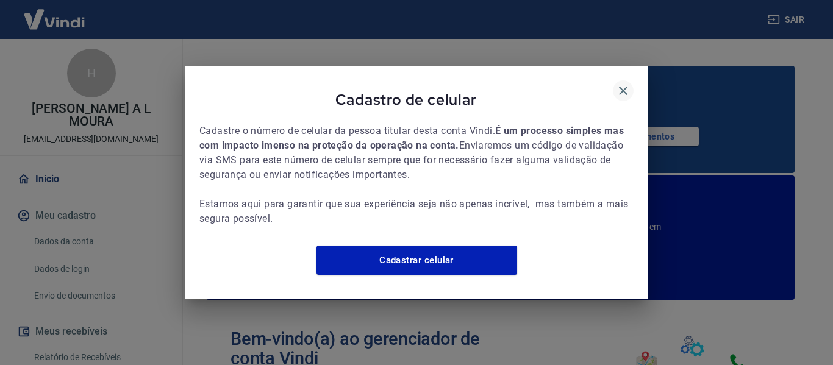
click at [625, 87] on icon "button" at bounding box center [623, 91] width 9 height 9
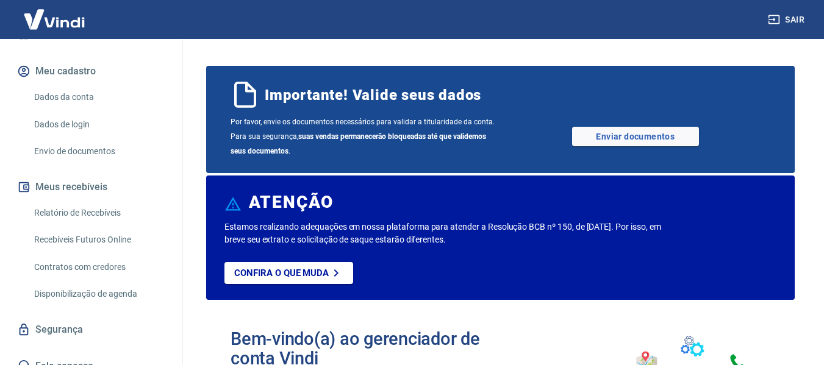
scroll to position [146, 0]
click at [141, 351] on link "Fale conosco" at bounding box center [91, 364] width 153 height 27
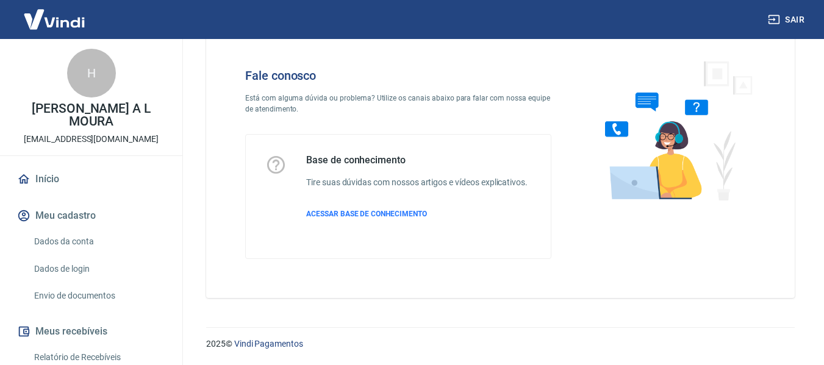
click at [107, 202] on button "Meu cadastro" at bounding box center [91, 215] width 153 height 27
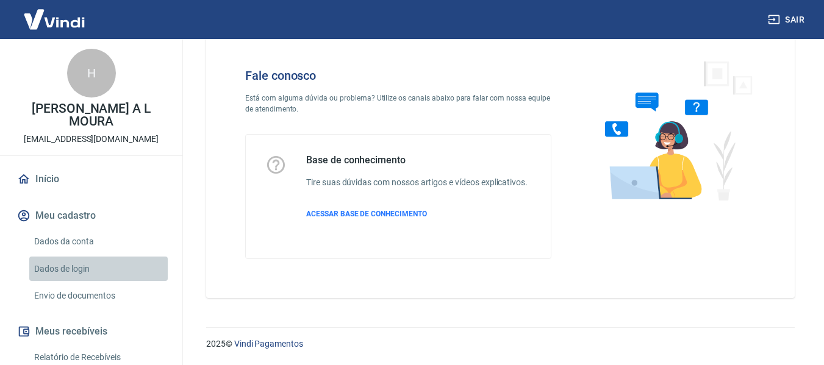
click at [102, 257] on link "Dados de login" at bounding box center [98, 269] width 138 height 25
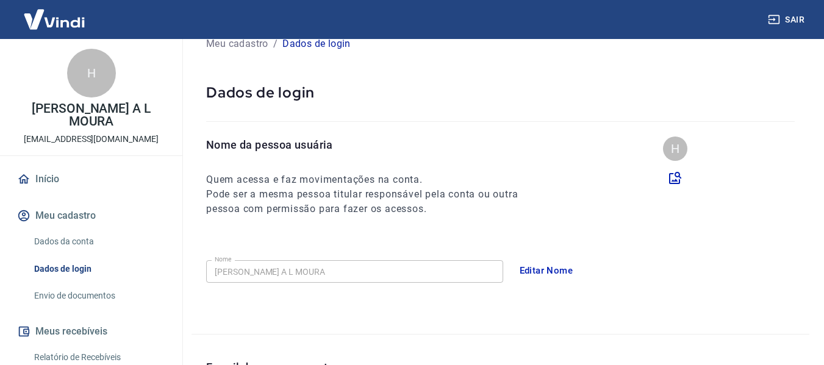
click at [74, 204] on button "Meu cadastro" at bounding box center [91, 215] width 153 height 27
click at [48, 166] on link "Início" at bounding box center [91, 179] width 153 height 27
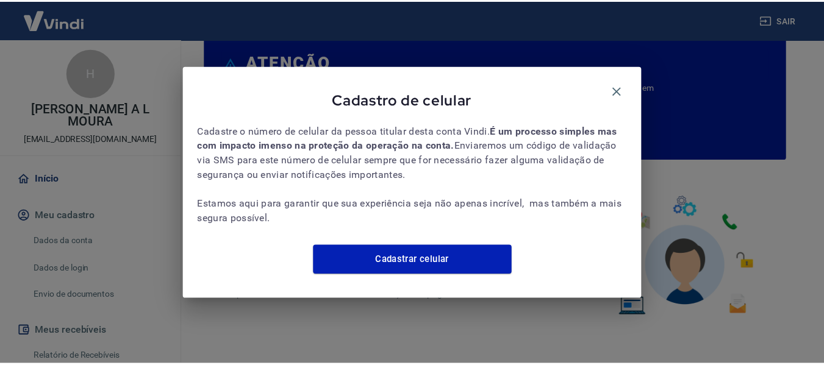
scroll to position [144, 0]
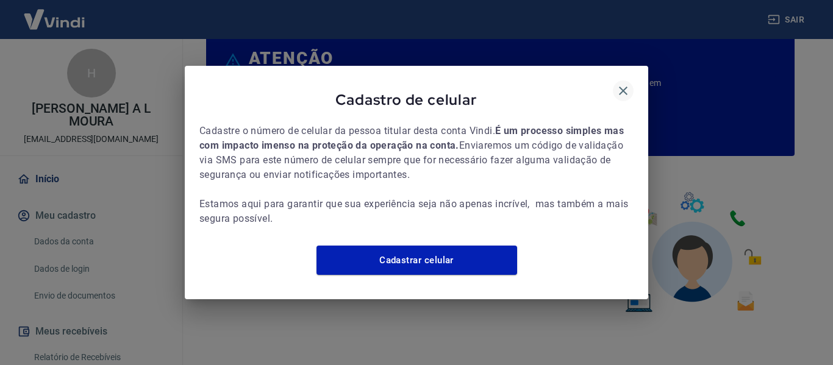
click at [623, 88] on icon "button" at bounding box center [623, 91] width 15 height 15
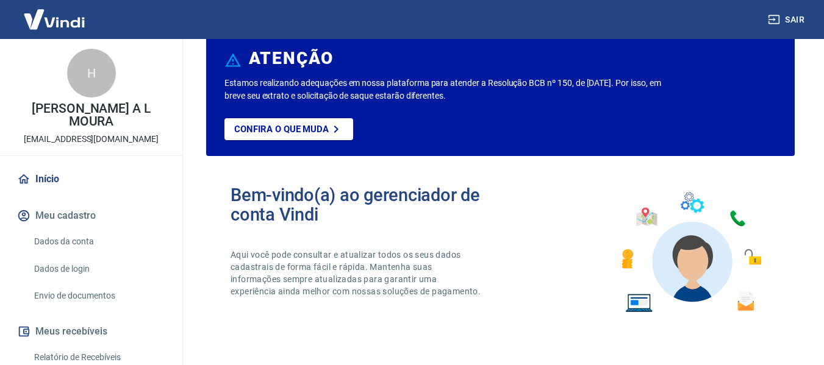
click at [464, 179] on div "Bem-vindo(a) ao gerenciador de conta Vindi Aqui você pode consultar e atualizar…" at bounding box center [500, 253] width 588 height 174
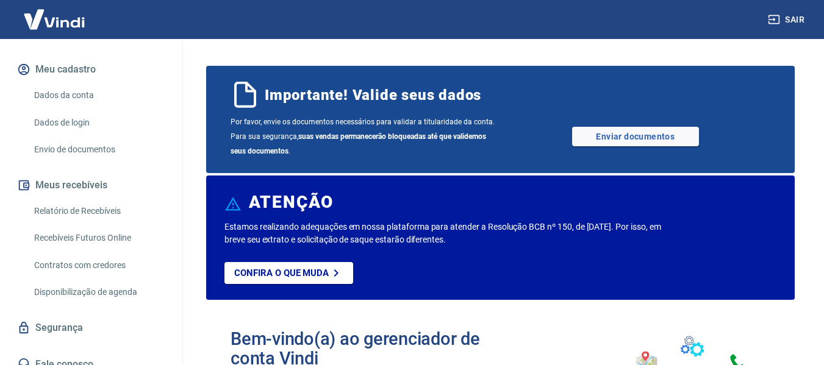
scroll to position [0, 0]
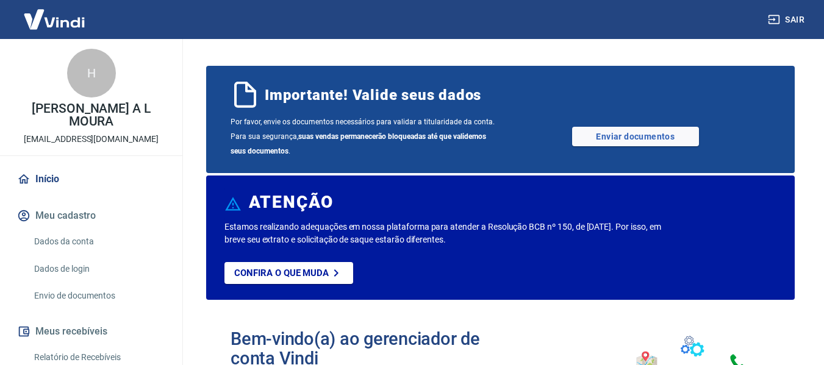
click at [42, 167] on link "Início" at bounding box center [91, 179] width 153 height 27
click at [792, 15] on button "Sair" at bounding box center [787, 20] width 44 height 23
